Goal: Check status: Check status

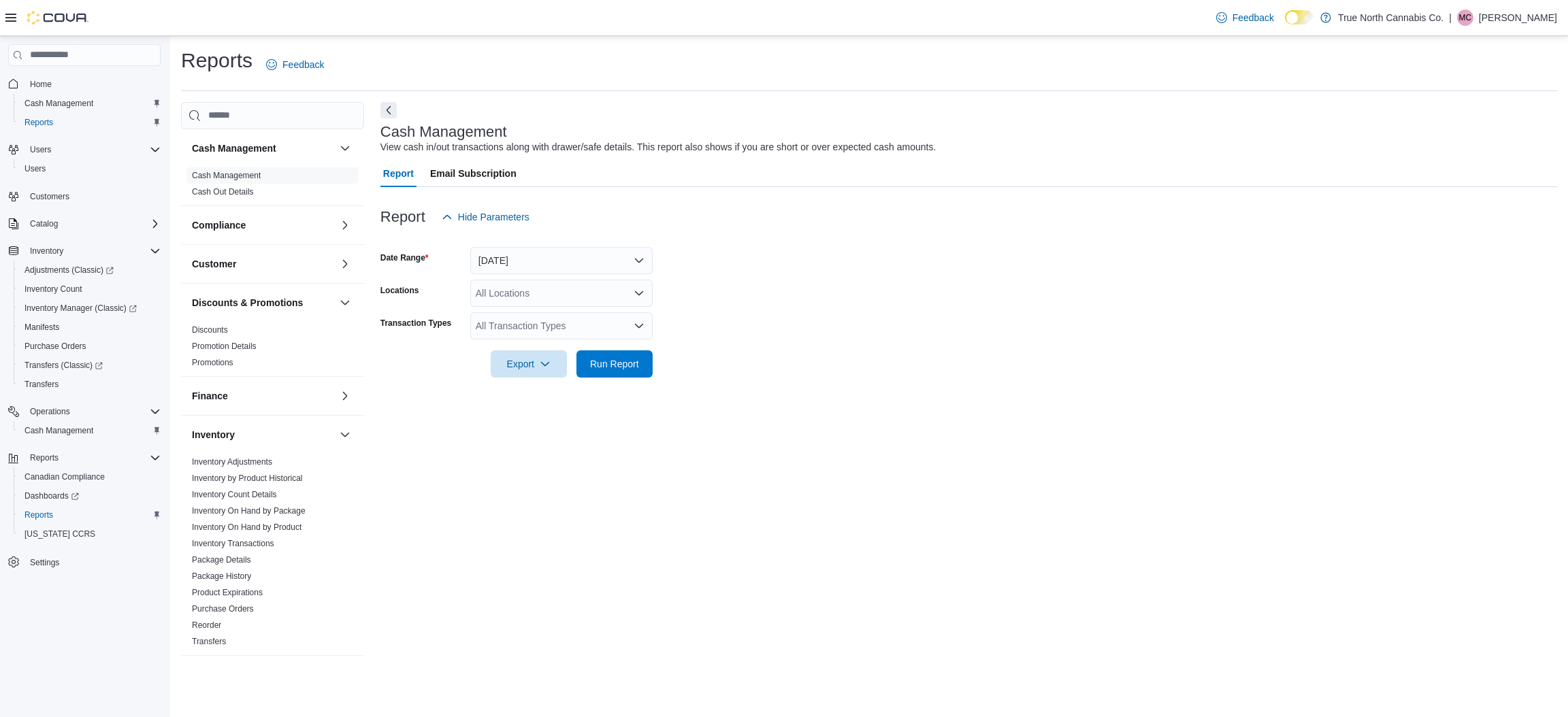
click at [148, 3] on div "Feedback Dark Mode True North Cannabis Co. | MC [PERSON_NAME]" at bounding box center [784, 18] width 1568 height 36
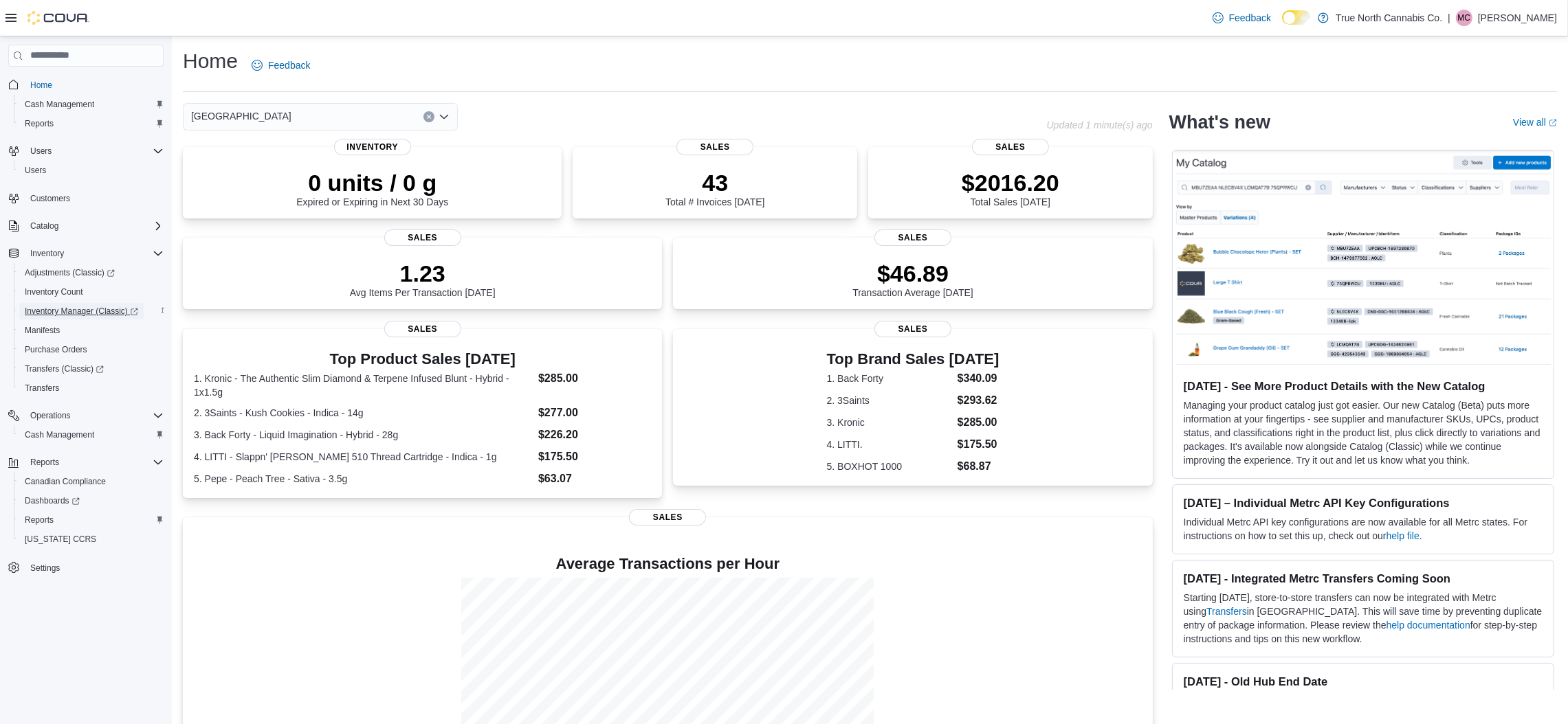
click at [116, 313] on span "Inventory Manager (Classic)" at bounding box center [82, 311] width 113 height 11
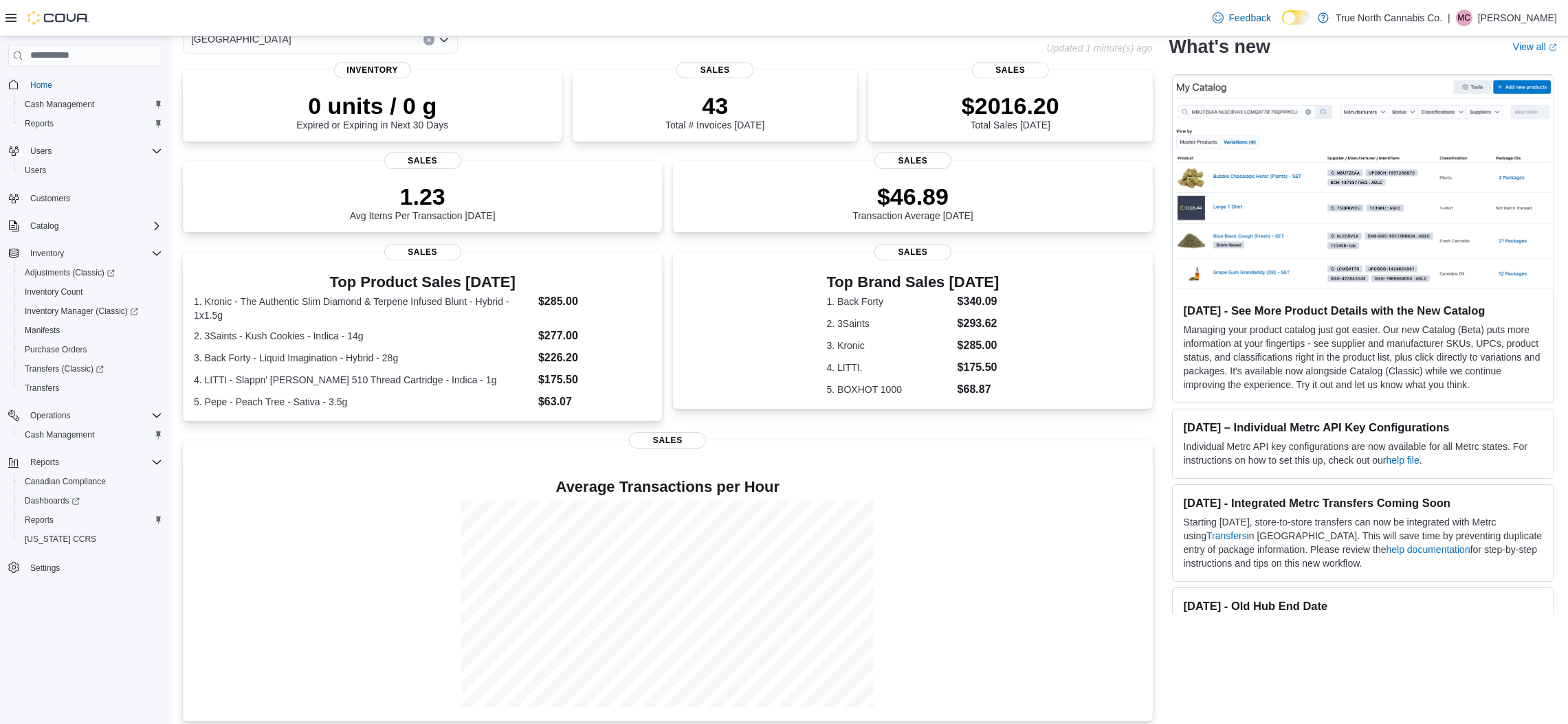
scroll to position [84, 0]
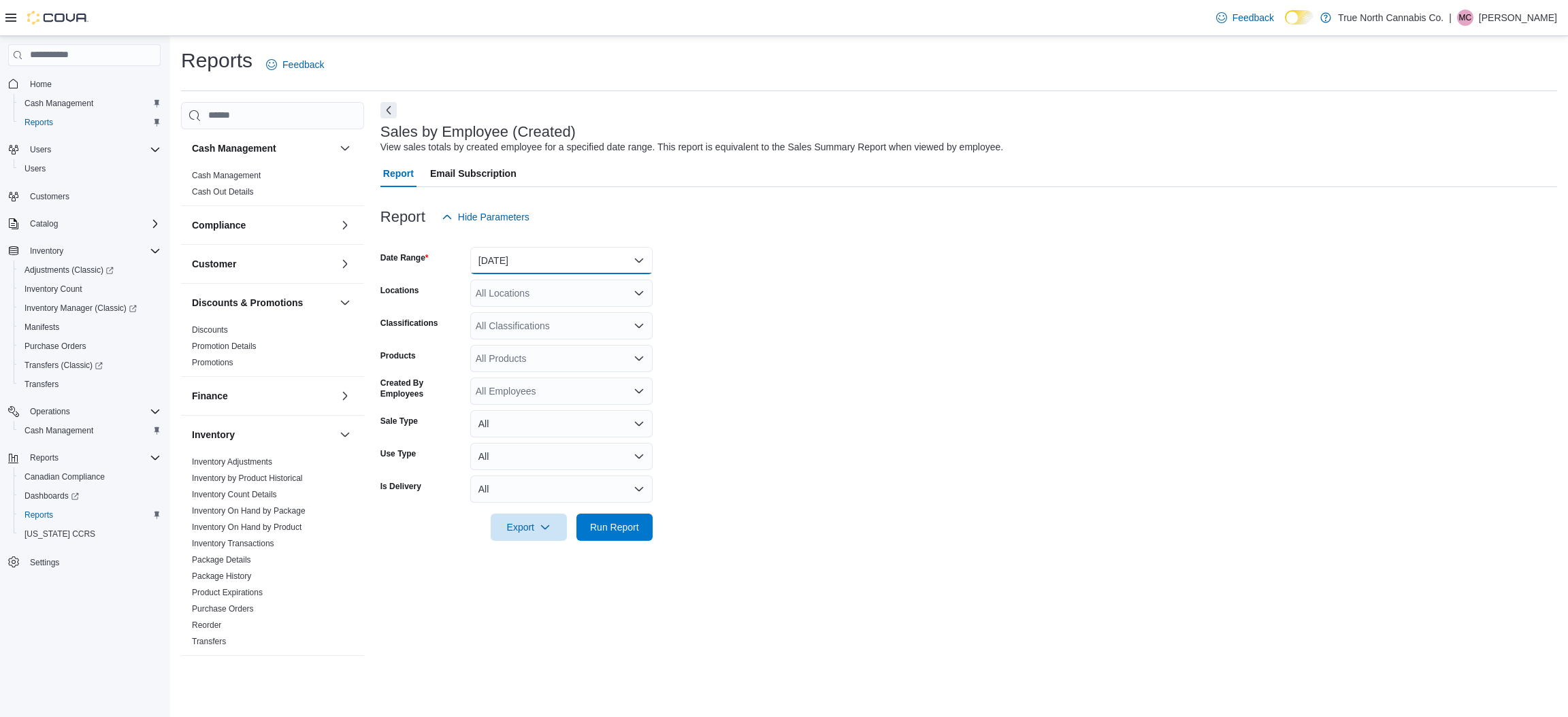
click at [512, 265] on button "Yesterday" at bounding box center [561, 261] width 182 height 27
click at [509, 310] on span "[DATE]" at bounding box center [569, 315] width 155 height 16
click at [518, 284] on div "All Locations" at bounding box center [561, 293] width 182 height 27
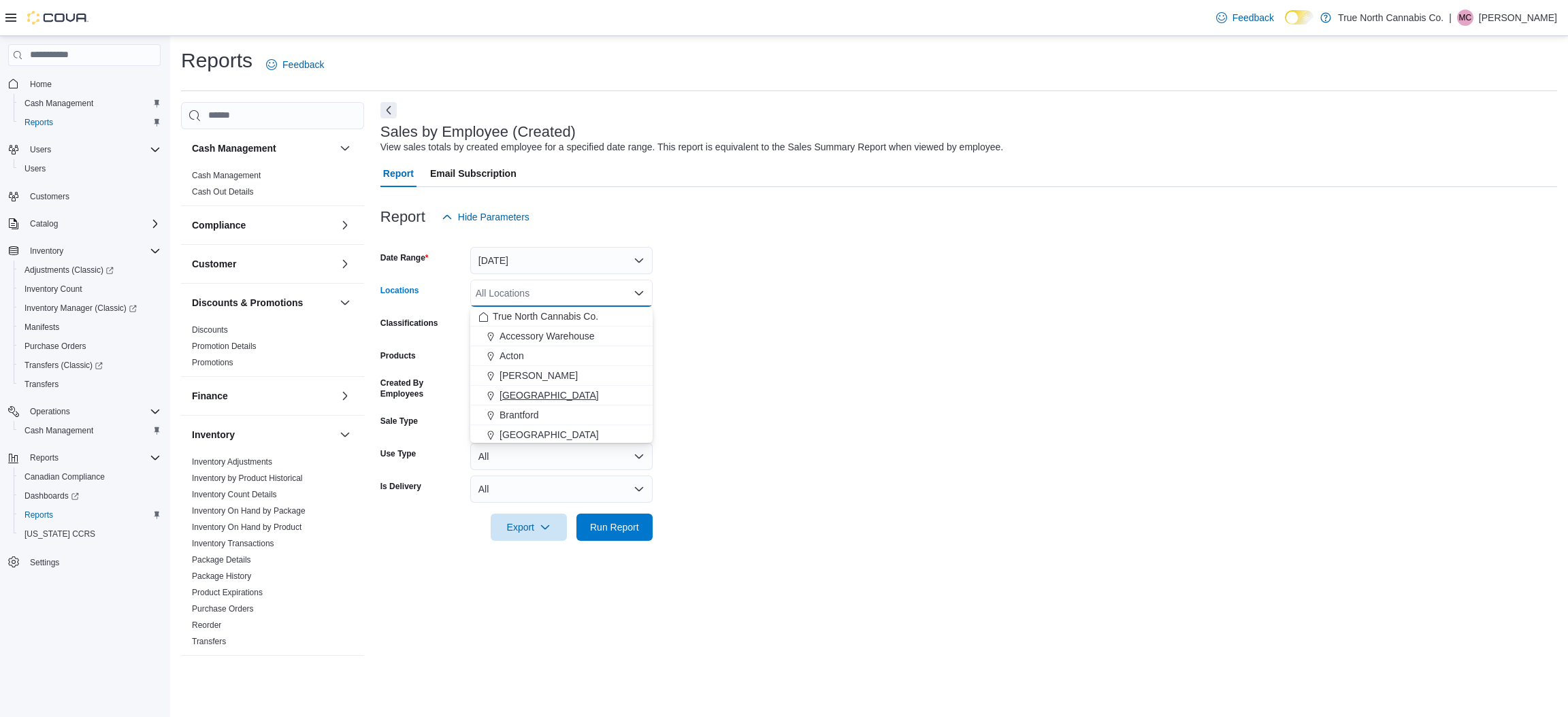
click at [534, 392] on span "Belleville" at bounding box center [549, 395] width 99 height 14
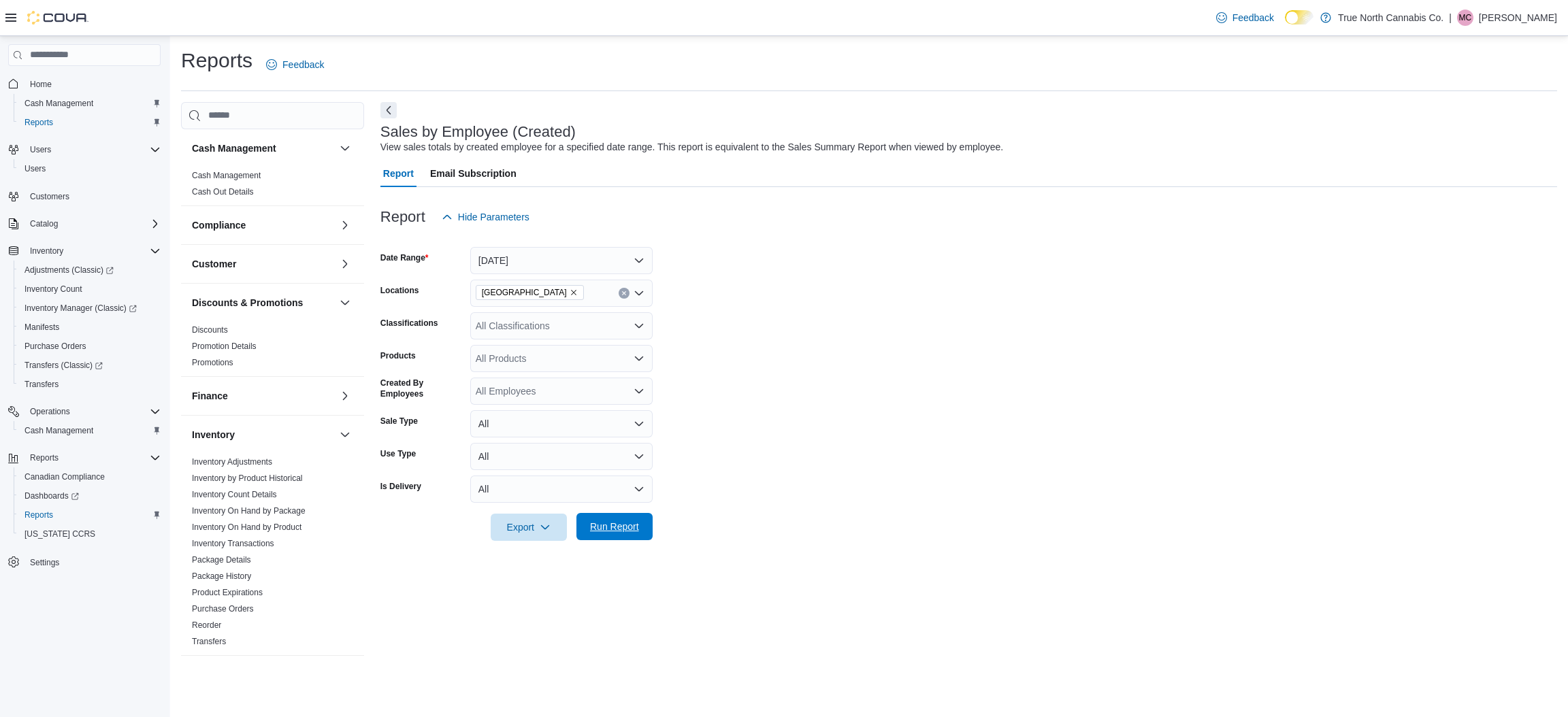
click at [631, 520] on span "Run Report" at bounding box center [614, 527] width 60 height 27
